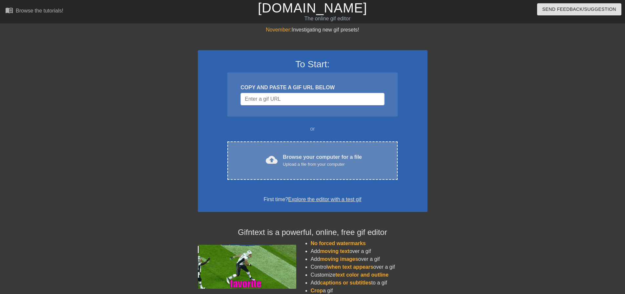
click at [263, 158] on div "cloud_upload Browse your computer for a file Upload a file from your computer" at bounding box center [312, 160] width 142 height 15
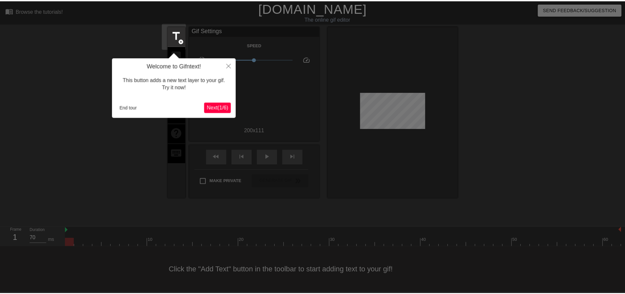
scroll to position [3, 0]
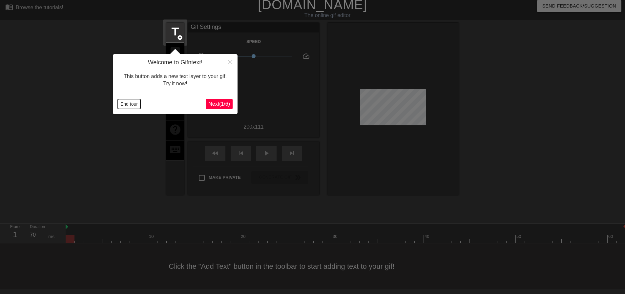
click at [134, 106] on button "End tour" at bounding box center [129, 104] width 23 height 10
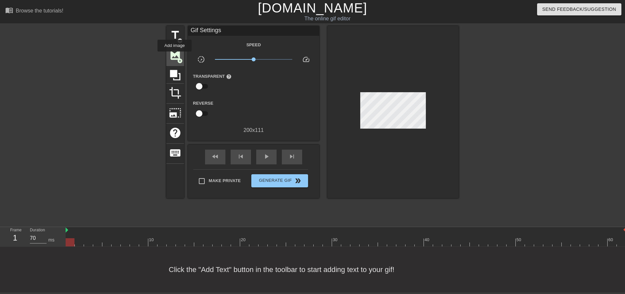
click at [174, 54] on span "image" at bounding box center [175, 55] width 12 height 12
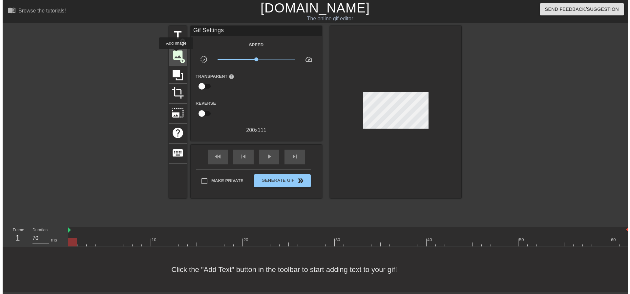
scroll to position [0, 0]
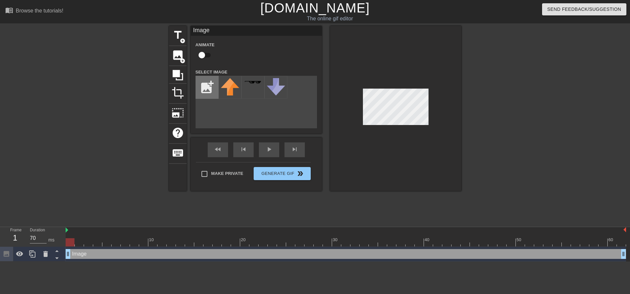
click at [210, 87] on input "file" at bounding box center [207, 87] width 22 height 22
type input "C:\fakepath\Manny.jpg"
click at [228, 88] on img at bounding box center [230, 89] width 18 height 23
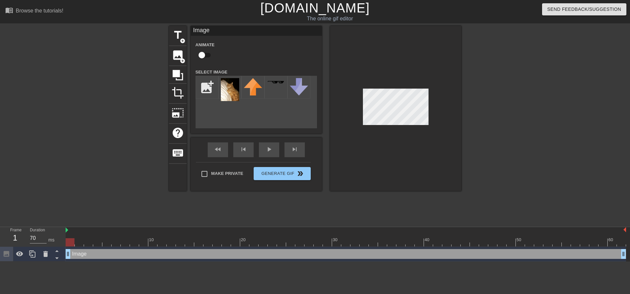
click at [341, 6] on div "menu_book Browse the tutorials! Gifntext.com The online gif editor Send Feedbac…" at bounding box center [315, 131] width 630 height 262
drag, startPoint x: 204, startPoint y: 54, endPoint x: 214, endPoint y: 66, distance: 15.8
click at [204, 54] on input "checkbox" at bounding box center [201, 55] width 37 height 12
checkbox input "true"
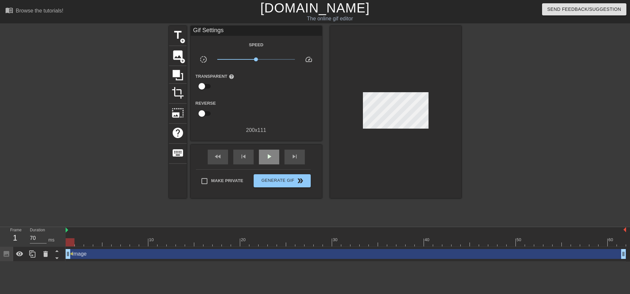
click at [270, 147] on div "fast_rewind skip_previous play_arrow skip_next" at bounding box center [256, 157] width 107 height 25
click at [267, 160] on span "play_arrow" at bounding box center [269, 157] width 8 height 8
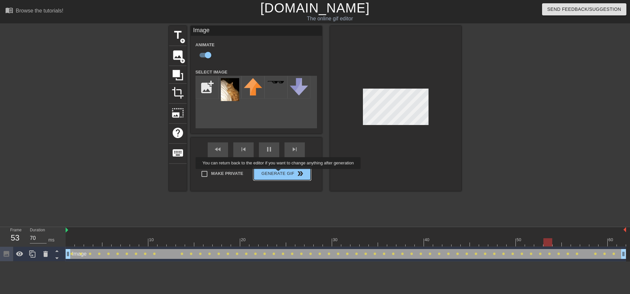
click at [279, 174] on button "Generate Gif double_arrow" at bounding box center [282, 173] width 57 height 13
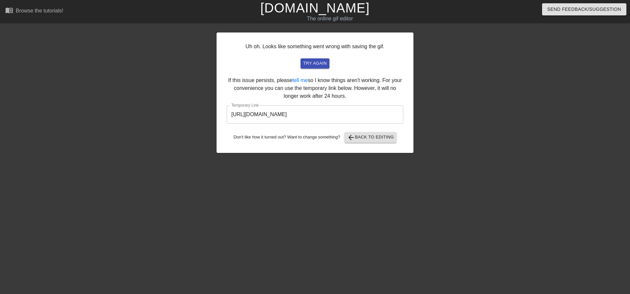
click at [345, 109] on input "https://www.gifntext.com/temp_generations/NsyUEJtM.gif" at bounding box center [315, 114] width 177 height 18
click at [346, 109] on input "https://www.gifntext.com/temp_generations/NsyUEJtM.gif" at bounding box center [315, 114] width 177 height 18
drag, startPoint x: 346, startPoint y: 109, endPoint x: 290, endPoint y: 115, distance: 55.8
click at [290, 115] on input "https://www.gifntext.com/temp_generations/NsyUEJtM.gif" at bounding box center [315, 114] width 177 height 18
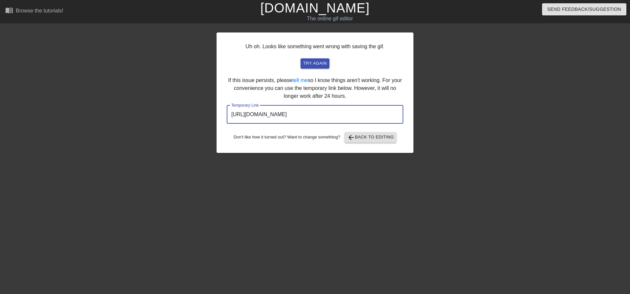
click at [290, 115] on input "https://www.gifntext.com/temp_generations/NsyUEJtM.gif" at bounding box center [315, 114] width 177 height 18
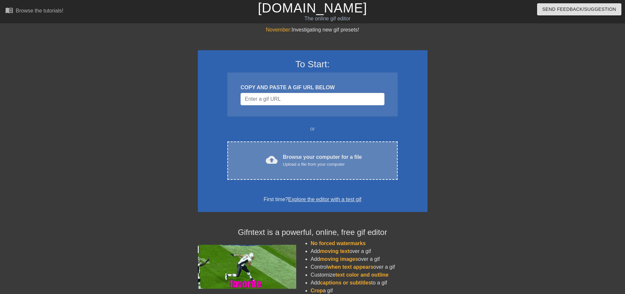
click at [280, 164] on div "cloud_upload Browse your computer for a file Upload a file from your computer" at bounding box center [312, 160] width 142 height 15
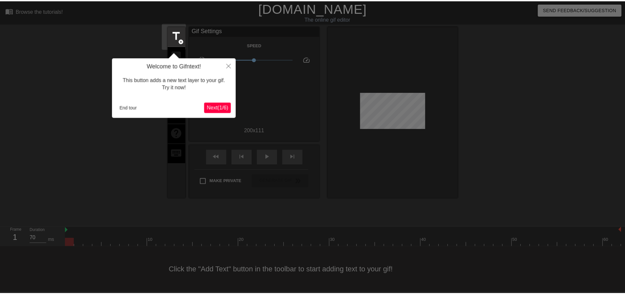
scroll to position [3, 0]
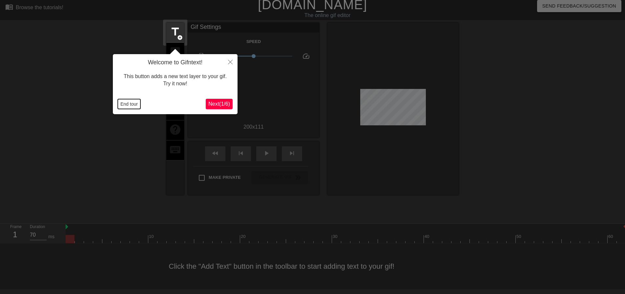
click at [125, 104] on button "End tour" at bounding box center [129, 104] width 23 height 10
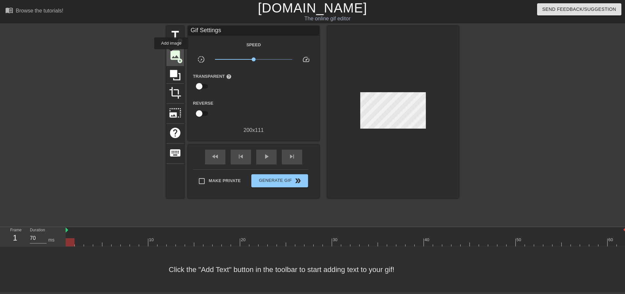
click at [171, 53] on span "image" at bounding box center [175, 55] width 12 height 12
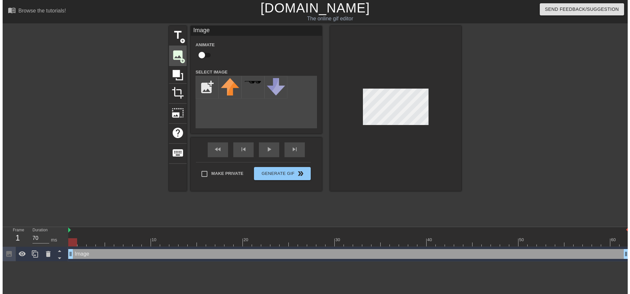
scroll to position [0, 0]
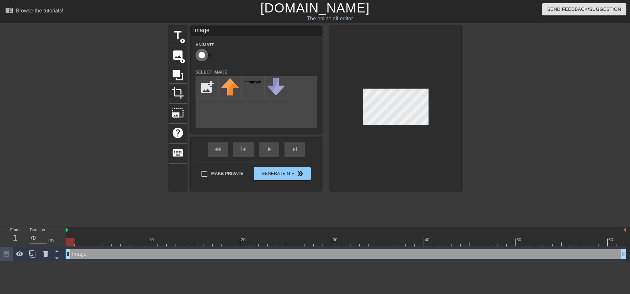
click at [206, 56] on input "checkbox" at bounding box center [201, 55] width 37 height 12
checkbox input "true"
click at [205, 86] on input "file" at bounding box center [207, 87] width 22 height 22
click at [222, 87] on img at bounding box center [230, 86] width 18 height 17
click at [324, 26] on div "title add_circle image add_circle crop photo_size_select_large help keyboard Im…" at bounding box center [315, 108] width 292 height 165
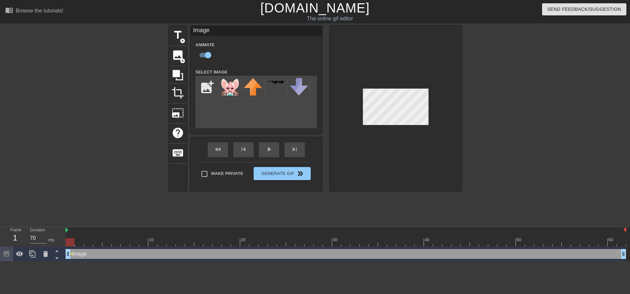
click at [358, 59] on div at bounding box center [395, 108] width 131 height 165
click at [208, 89] on input "file" at bounding box center [207, 87] width 22 height 22
type input "C:\fakepath\Untitled_Artwork_23.png"
click at [233, 92] on img at bounding box center [230, 87] width 18 height 18
click at [177, 59] on span "image" at bounding box center [178, 55] width 12 height 12
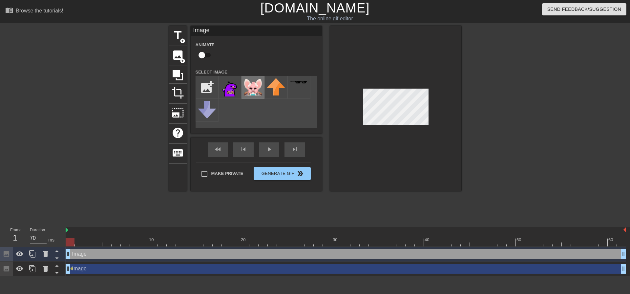
click at [256, 90] on img at bounding box center [253, 86] width 18 height 17
click at [279, 0] on html "menu_book Browse the tutorials! [DOMAIN_NAME] The online gif editor Send Feedba…" at bounding box center [315, 138] width 630 height 276
click at [204, 55] on input "checkbox" at bounding box center [201, 55] width 37 height 12
checkbox input "true"
click at [271, 149] on div "play_arrow" at bounding box center [269, 149] width 20 height 15
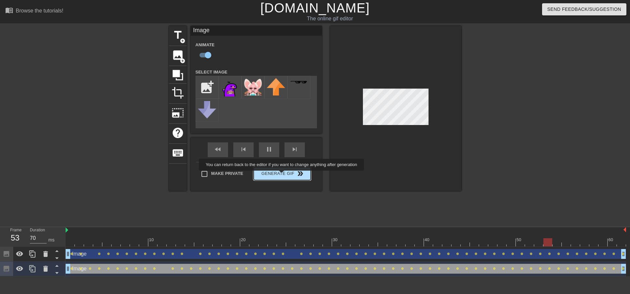
click at [282, 175] on button "Generate Gif double_arrow" at bounding box center [282, 173] width 57 height 13
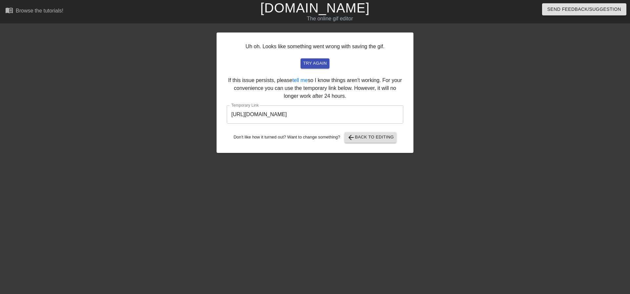
click at [325, 114] on input "[URL][DOMAIN_NAME]" at bounding box center [315, 114] width 177 height 18
